Goal: Task Accomplishment & Management: Manage account settings

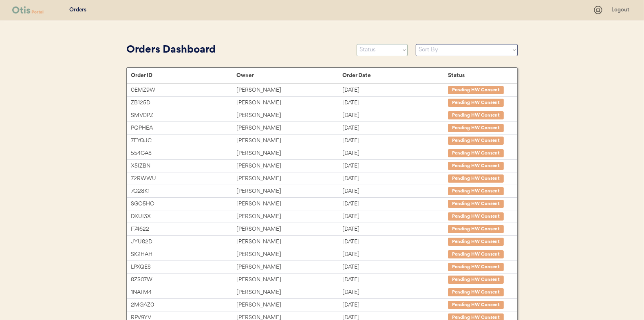
click at [367, 46] on select "Status On Hold New In Progress Complete Pending HW Consent Canceled" at bounding box center [382, 50] width 51 height 12
select select ""new""
click at [357, 44] on select "Status On Hold New In Progress Complete Pending HW Consent Canceled" at bounding box center [382, 50] width 51 height 12
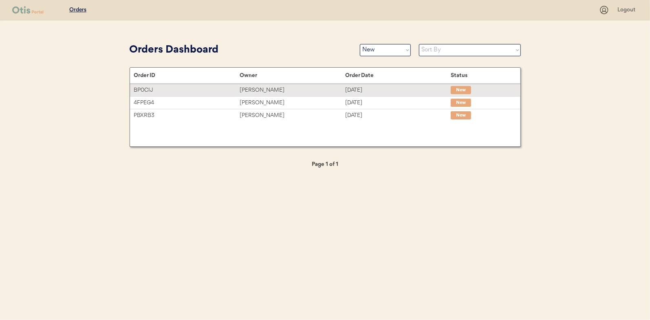
click at [301, 89] on div "Sasha Jean-Louis" at bounding box center [293, 90] width 106 height 9
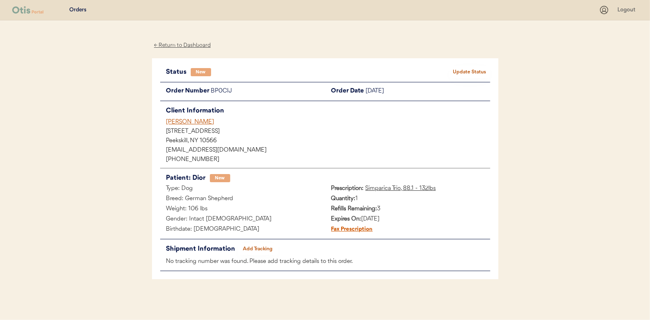
click at [470, 71] on button "Update Status" at bounding box center [470, 71] width 41 height 11
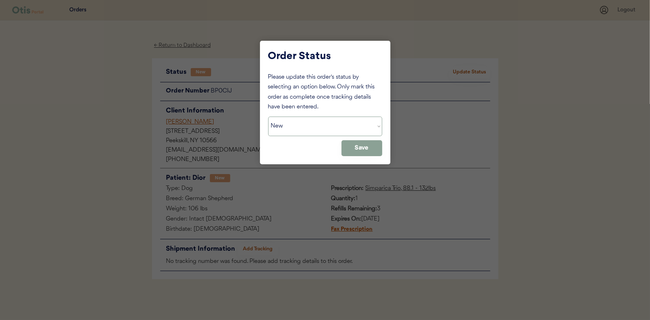
click at [342, 123] on select "Status On Hold New In Progress Complete Pending HW Consent Canceled" at bounding box center [325, 127] width 114 height 20
select select ""in_progress""
click at [268, 117] on select "Status On Hold New In Progress Complete Pending HW Consent Canceled" at bounding box center [325, 127] width 114 height 20
click at [372, 151] on button "Save" at bounding box center [362, 148] width 41 height 16
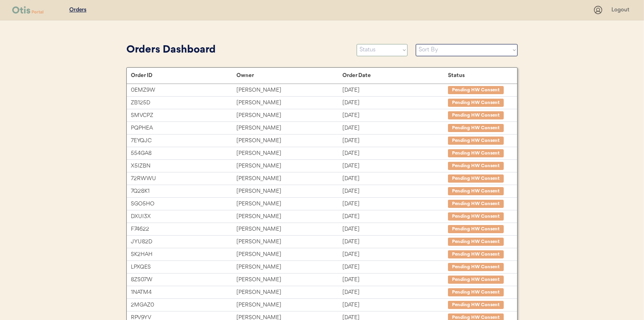
click at [369, 53] on select "Status On Hold New In Progress Complete Pending HW Consent Canceled" at bounding box center [382, 50] width 51 height 12
select select ""new""
click at [357, 44] on select "Status On Hold New In Progress Complete Pending HW Consent Canceled" at bounding box center [382, 50] width 51 height 12
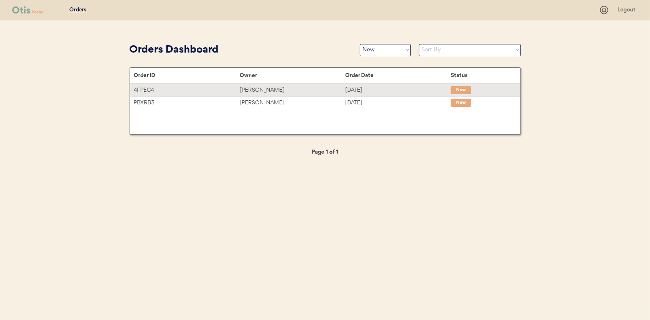
click at [280, 93] on div "Eileen P Hoffman" at bounding box center [293, 90] width 106 height 9
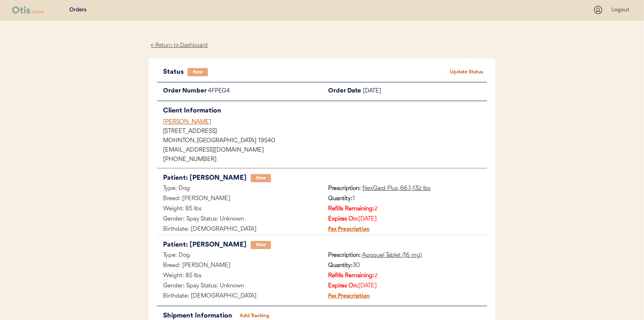
click at [469, 71] on button "Update Status" at bounding box center [466, 71] width 41 height 11
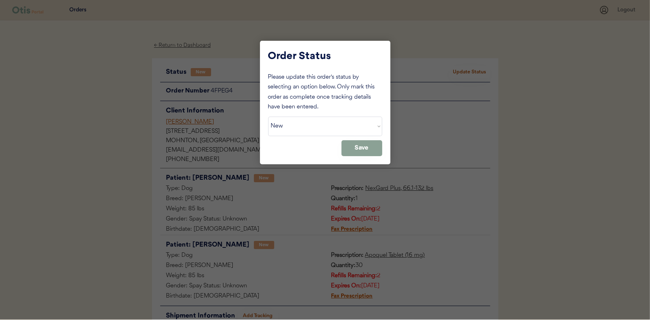
click at [347, 121] on select "Status On Hold New In Progress Complete Pending HW Consent Canceled" at bounding box center [325, 127] width 114 height 20
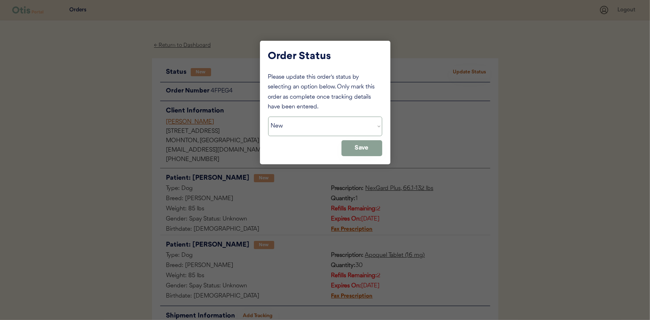
select select ""in_progress""
click at [268, 117] on select "Status On Hold New In Progress Complete Pending HW Consent Canceled" at bounding box center [325, 127] width 114 height 20
click at [361, 151] on button "Save" at bounding box center [362, 148] width 41 height 16
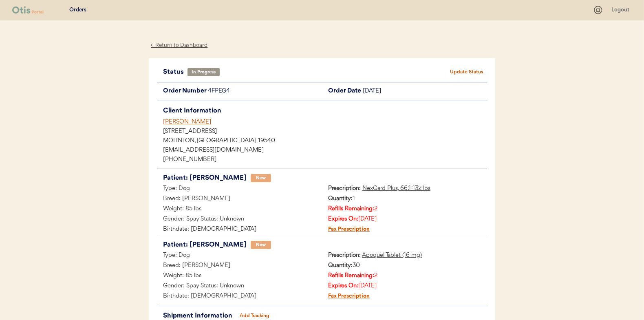
click at [161, 45] on div "← Return to Dashboard" at bounding box center [179, 45] width 61 height 9
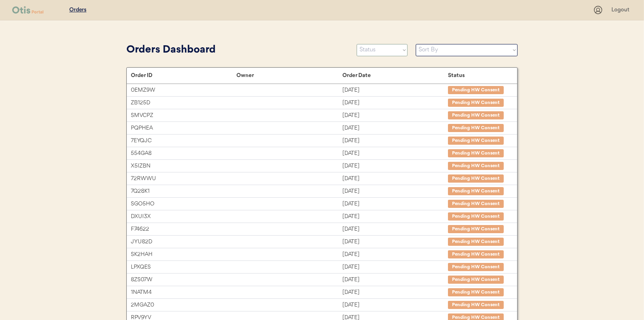
click at [371, 52] on select "Status On Hold New In Progress Complete Pending HW Consent Canceled" at bounding box center [382, 50] width 51 height 12
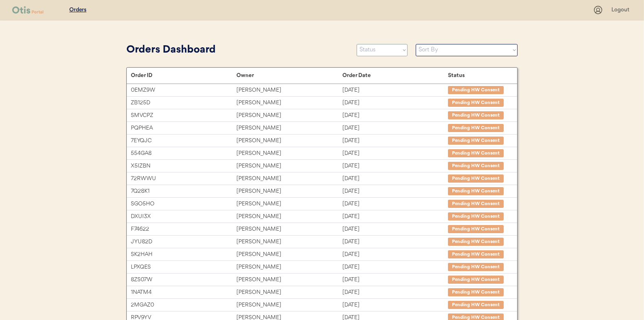
select select ""new""
click at [357, 44] on select "Status On Hold New In Progress Complete Pending HW Consent Canceled" at bounding box center [382, 50] width 51 height 12
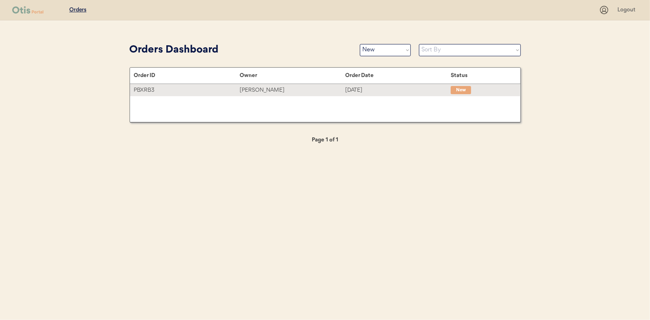
click at [271, 92] on div "Aliceson Vickers" at bounding box center [293, 90] width 106 height 9
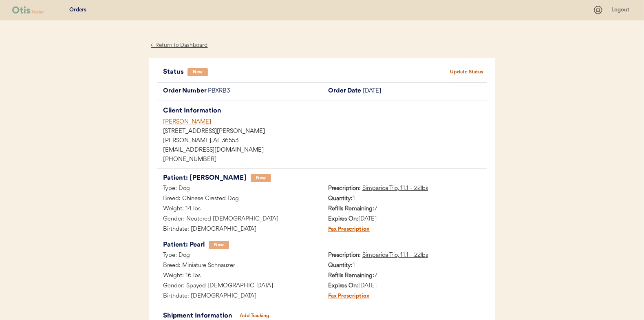
click at [452, 68] on button "Update Status" at bounding box center [466, 71] width 41 height 11
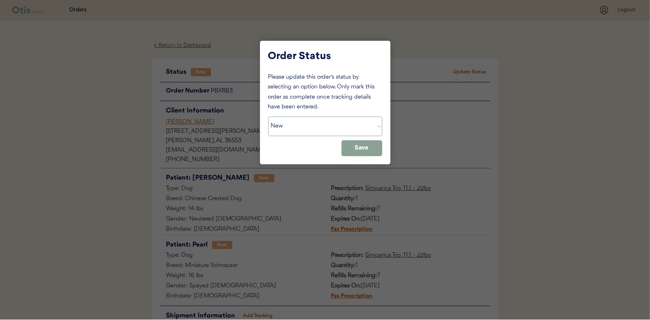
click at [345, 120] on select "Status On Hold New In Progress Complete Pending HW Consent Canceled" at bounding box center [325, 127] width 114 height 20
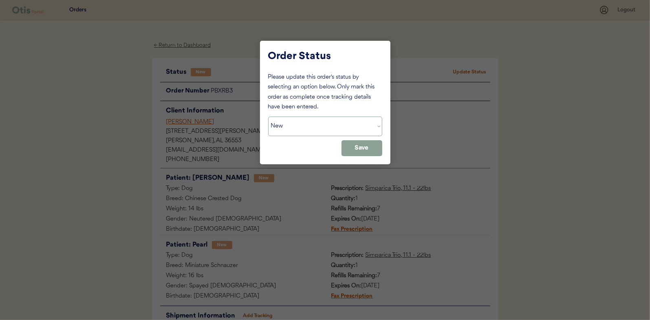
select select ""in_progress""
click at [268, 117] on select "Status On Hold New In Progress Complete Pending HW Consent Canceled" at bounding box center [325, 127] width 114 height 20
click at [349, 144] on button "Save" at bounding box center [362, 148] width 41 height 16
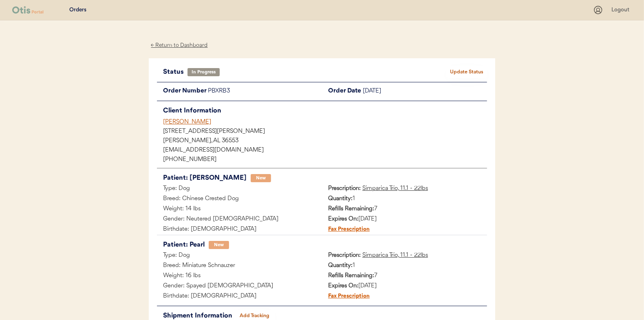
click at [172, 45] on div "← Return to Dashboard" at bounding box center [179, 45] width 61 height 9
